Goal: Information Seeking & Learning: Learn about a topic

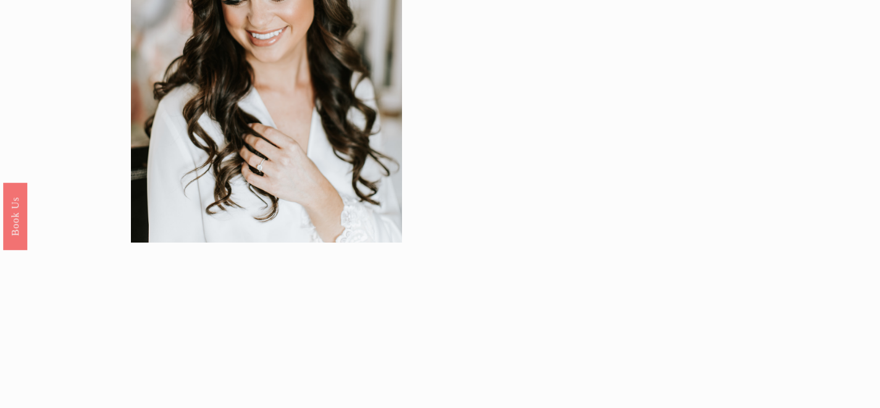
scroll to position [53, 0]
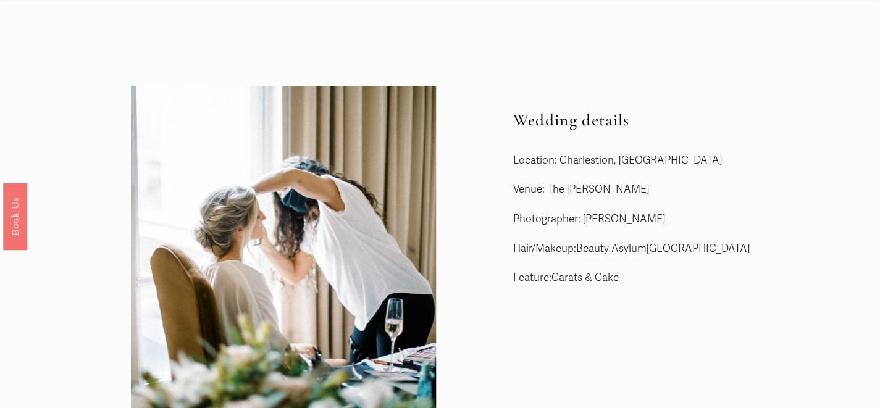
scroll to position [35, 0]
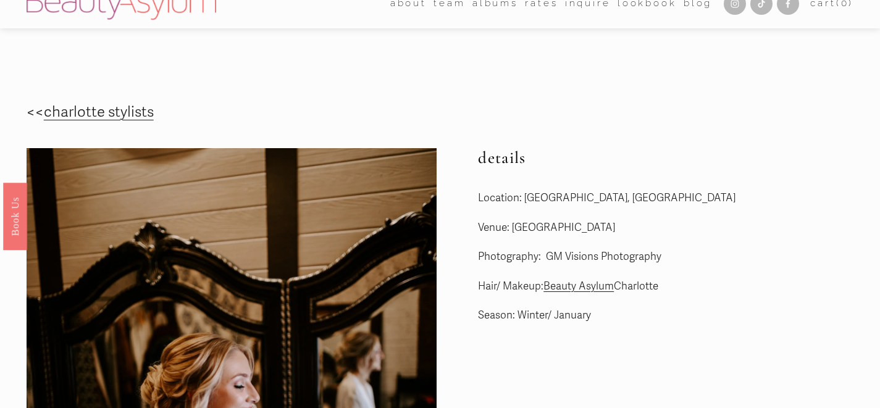
scroll to position [16, 0]
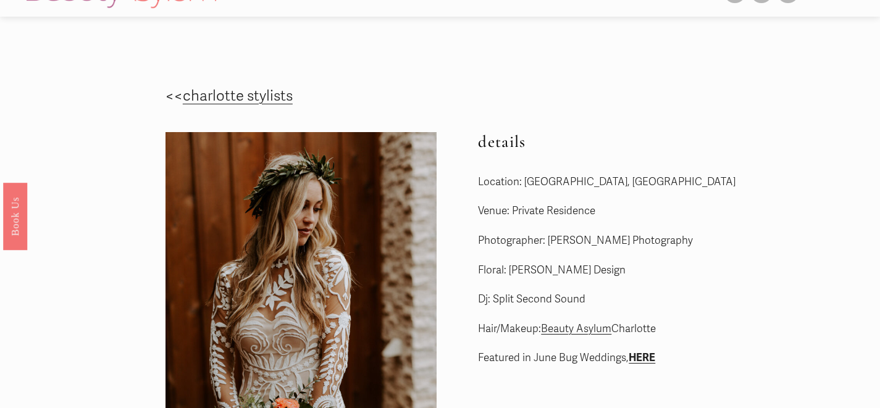
scroll to position [11, 0]
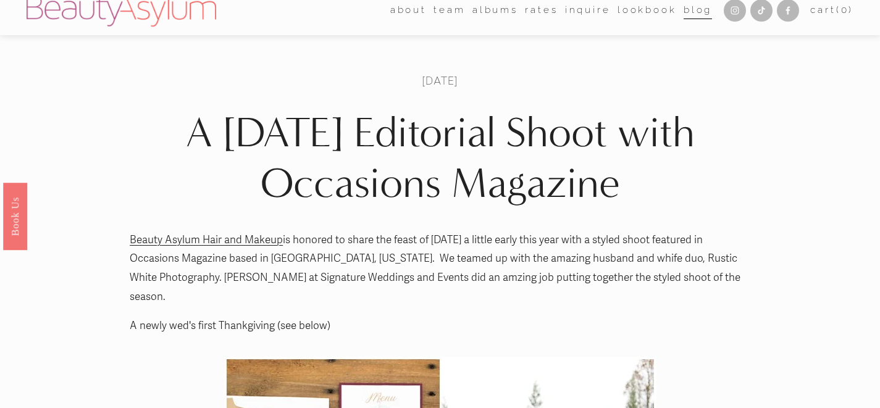
scroll to position [1, 0]
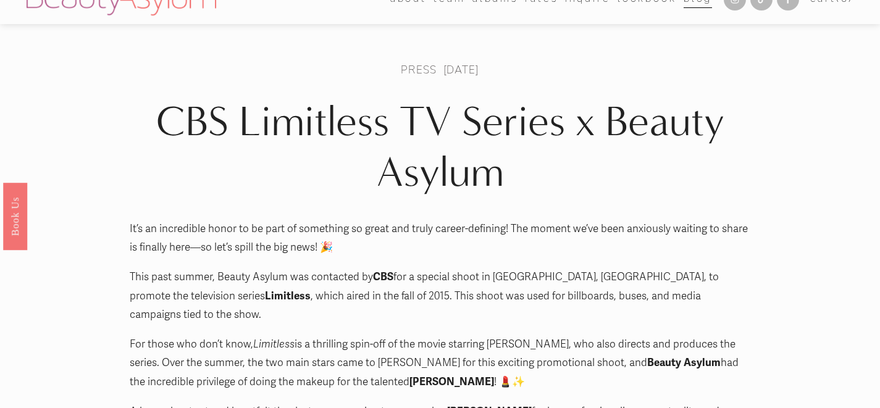
scroll to position [23, 0]
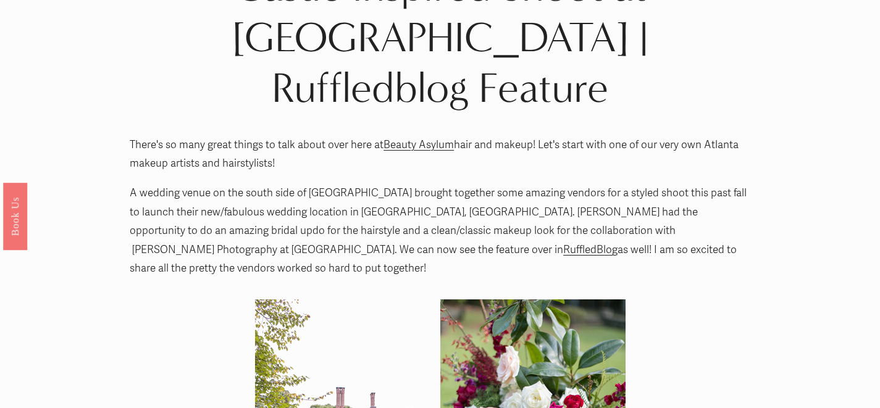
scroll to position [52, 0]
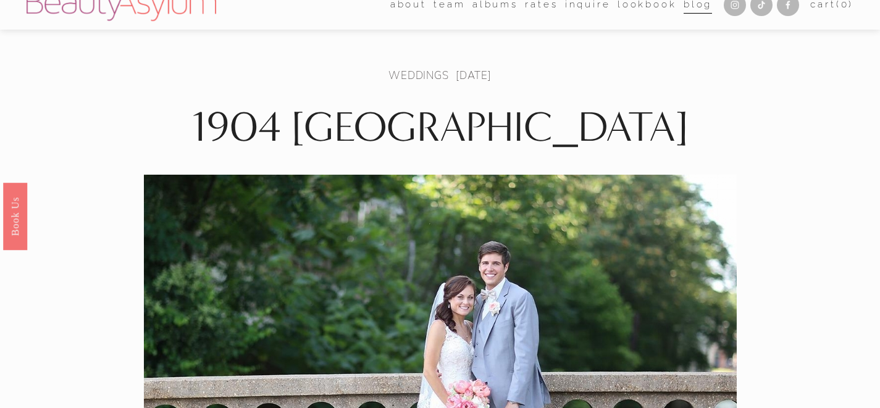
scroll to position [18, 0]
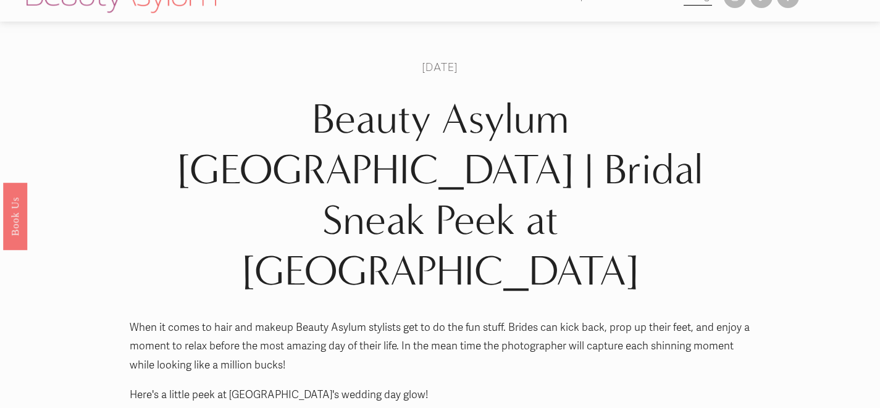
scroll to position [22, 0]
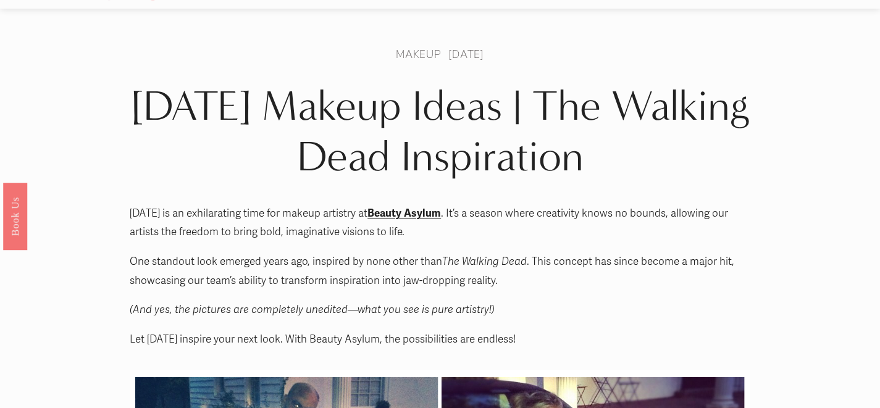
scroll to position [22, 0]
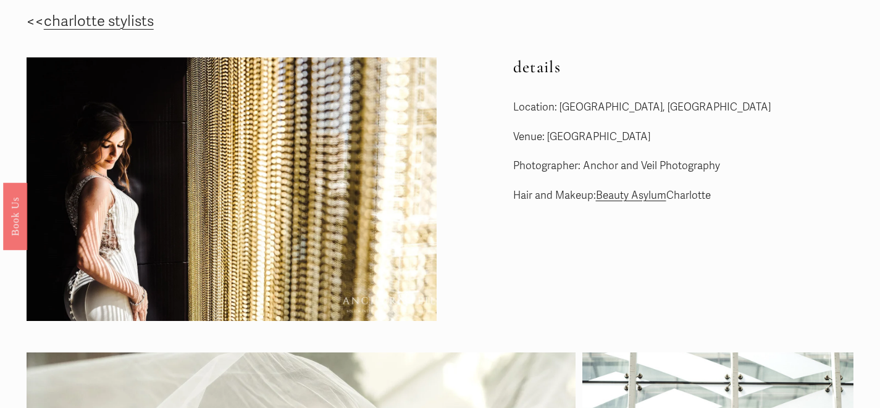
scroll to position [28, 0]
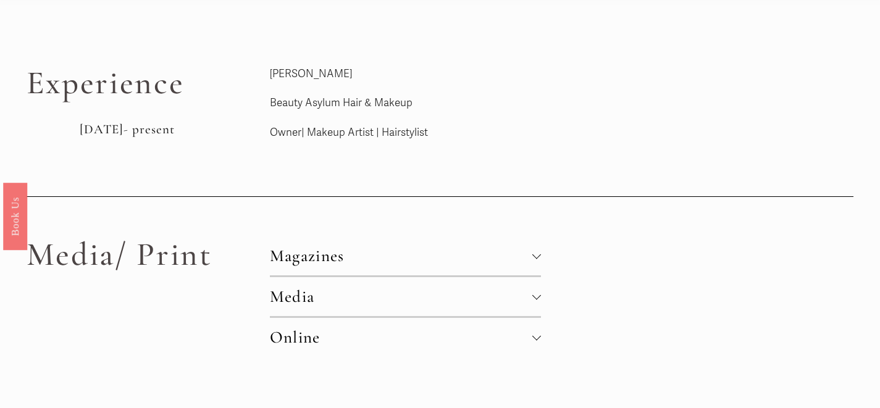
scroll to position [25, 0]
